Goal: Task Accomplishment & Management: Use online tool/utility

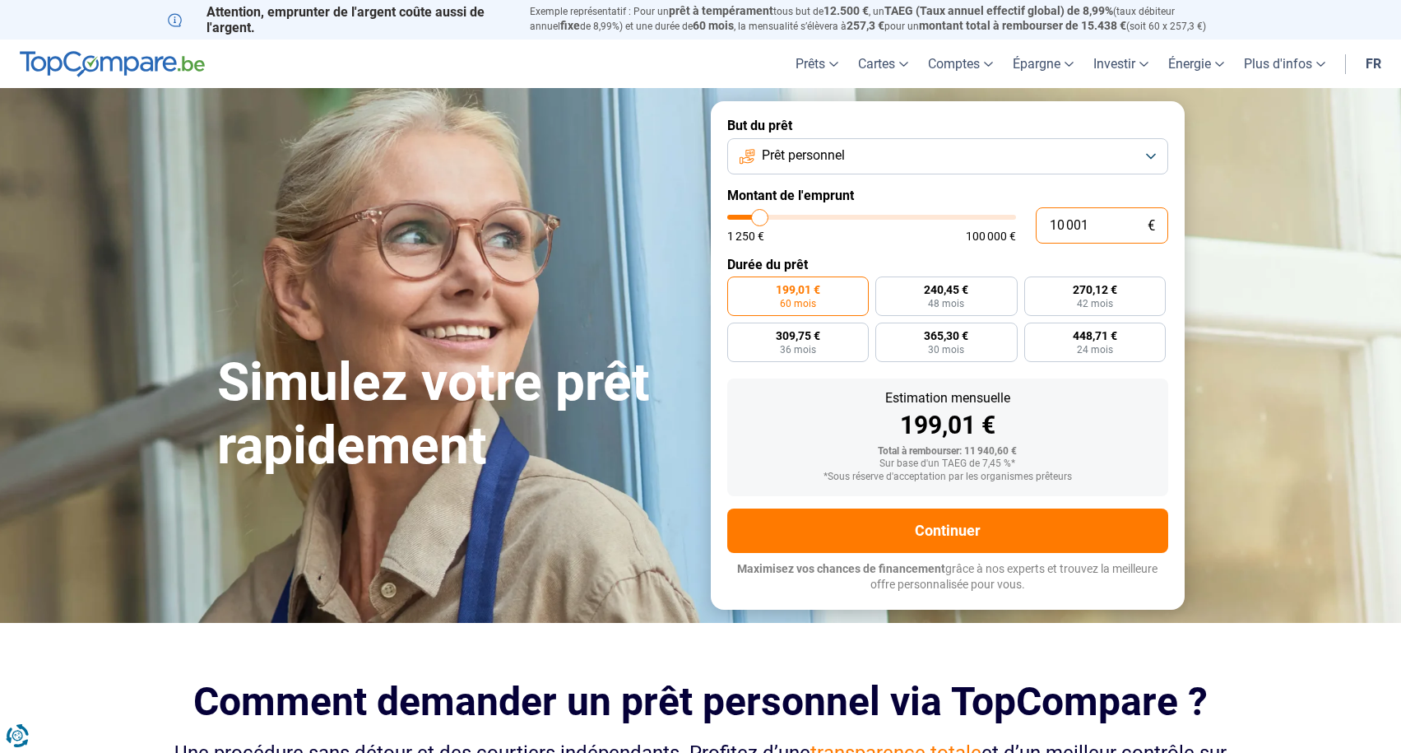
click at [1103, 225] on input "10 001" at bounding box center [1102, 225] width 132 height 36
drag, startPoint x: 1103, startPoint y: 225, endPoint x: 1024, endPoint y: 224, distance: 79.0
click at [1024, 224] on div "10 001 € 1 250 € 100 000 €" at bounding box center [947, 225] width 441 height 36
type input "4"
type input "1250"
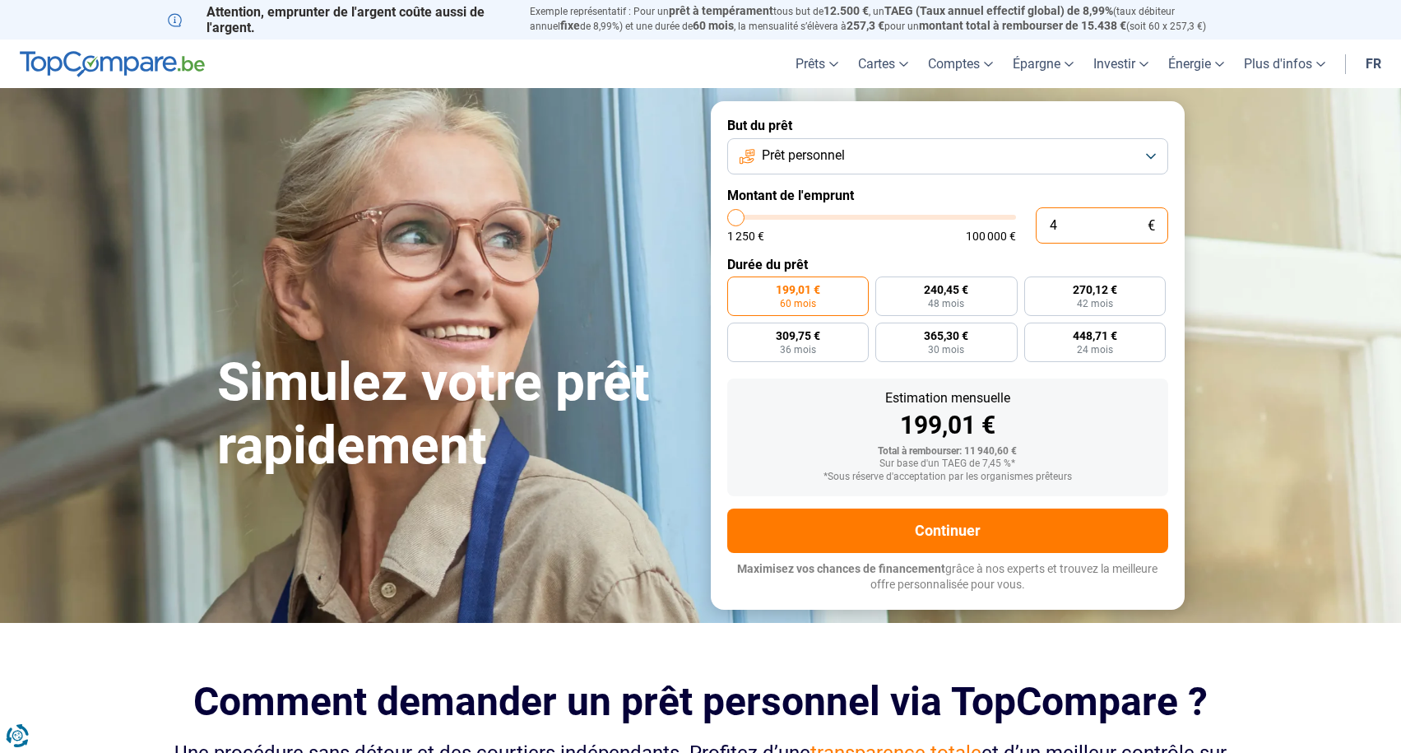
type input "40"
type input "1250"
type input "400"
type input "1250"
type input "4 000"
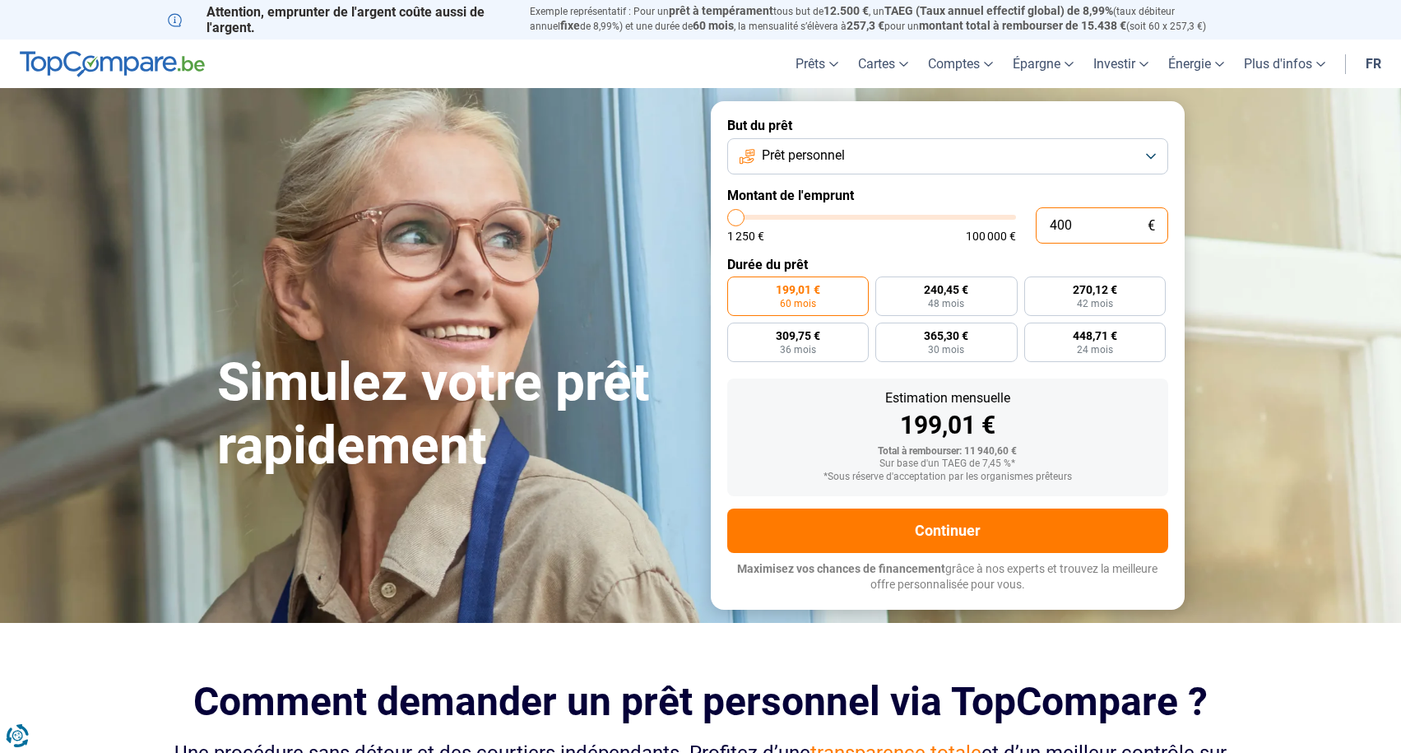
type input "4000"
type input "40 000"
type input "40000"
type input "400 000"
type input "100000"
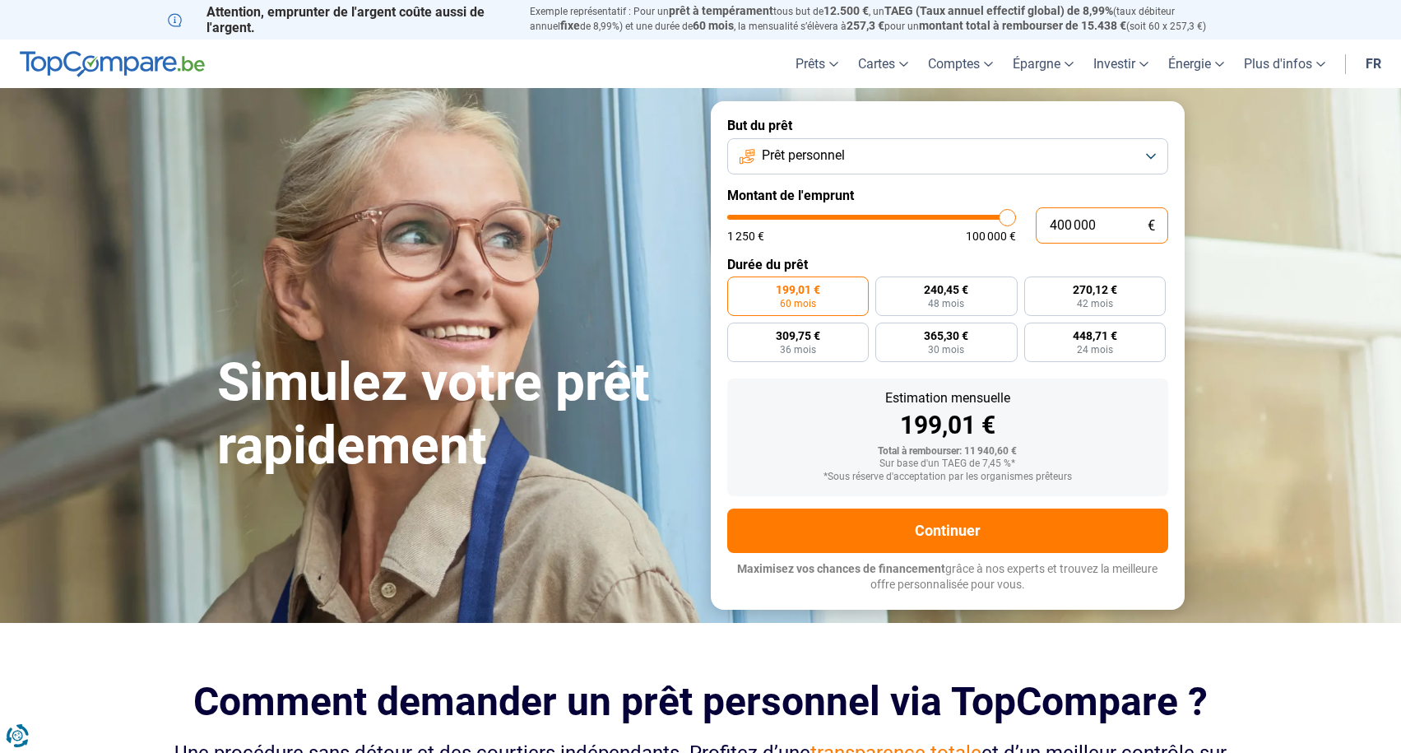
type input "100 000"
type input "100000"
radio input "false"
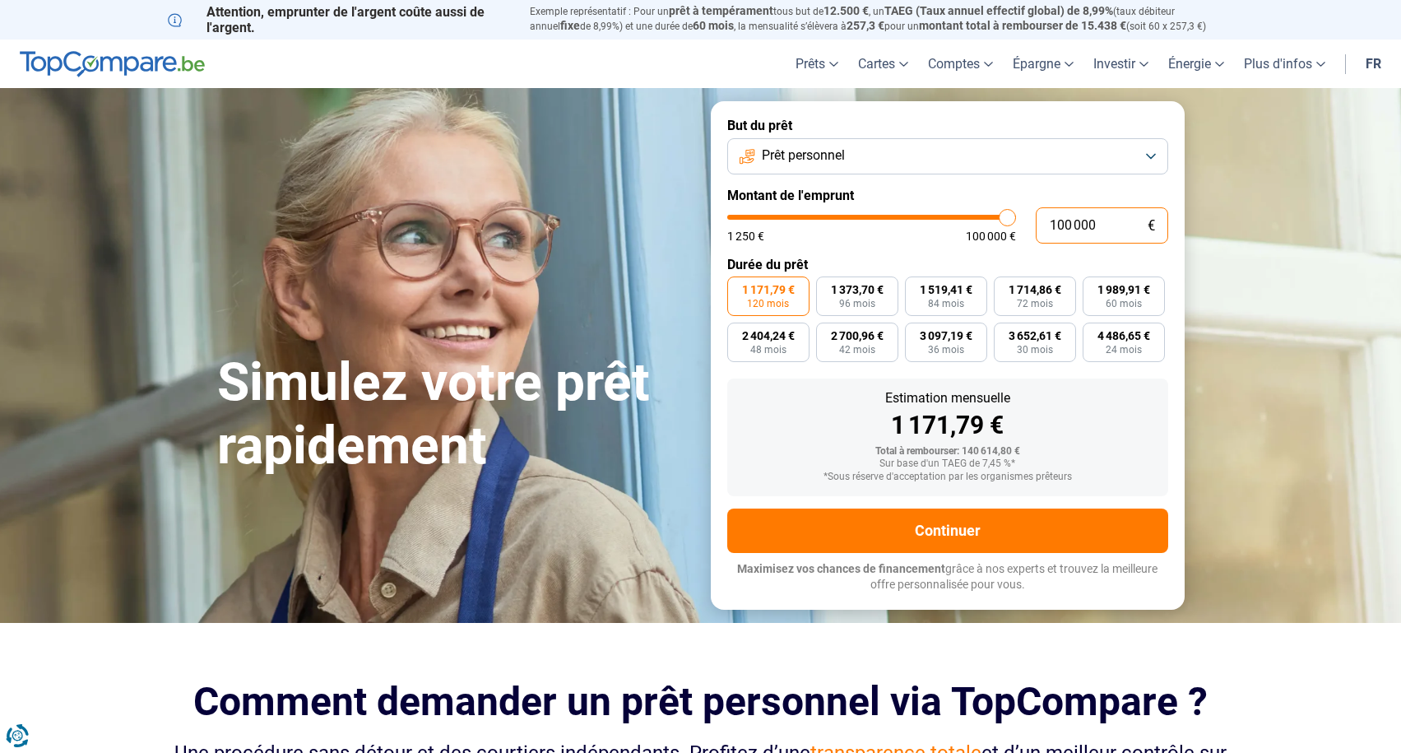
scroll to position [64, 0]
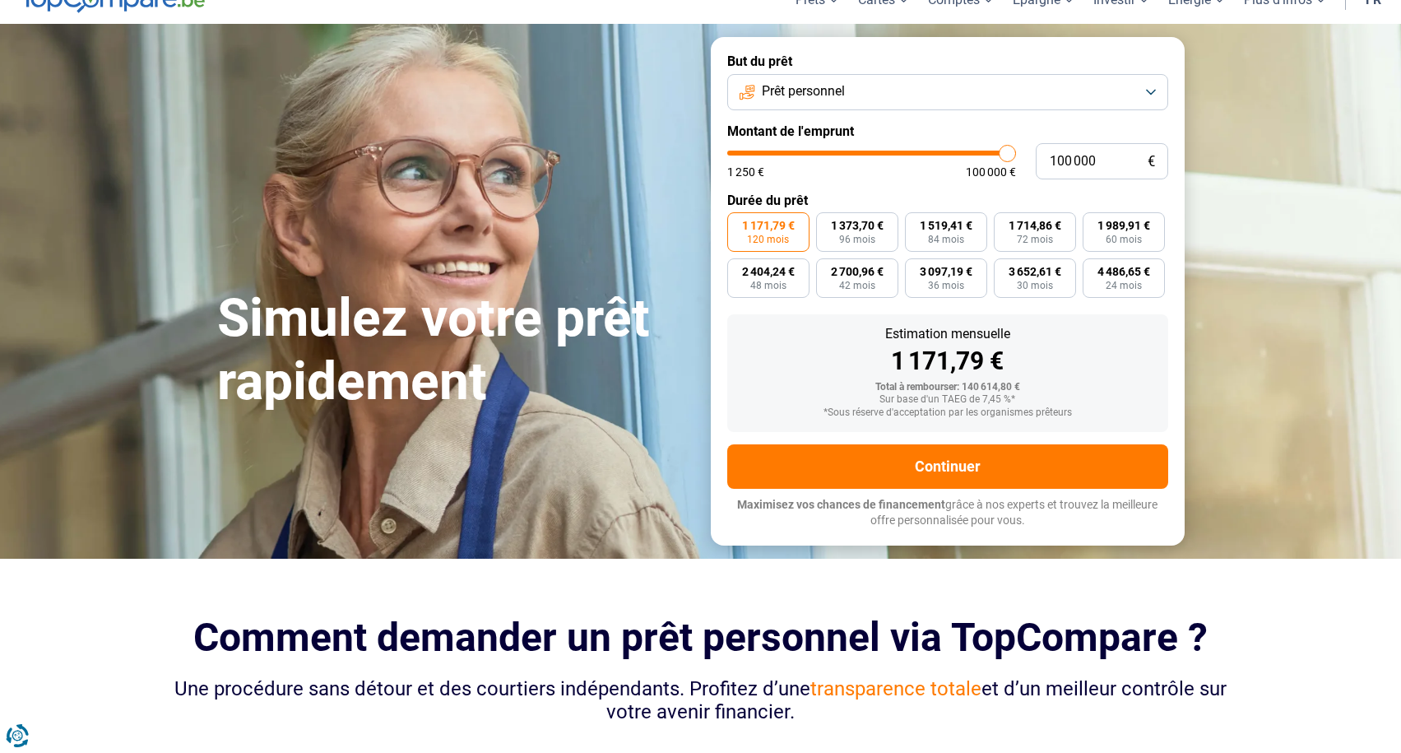
click at [1151, 93] on button "Prêt personnel" at bounding box center [947, 92] width 441 height 36
